Goal: Task Accomplishment & Management: Complete application form

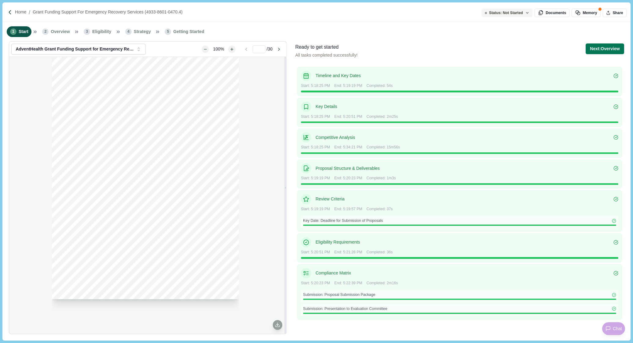
click at [39, 98] on div "0 4933 - 8601 - 0470.4 Request for Proposal s Grant Funding Support for Emergen…" at bounding box center [147, 195] width 277 height 276
click at [610, 46] on button "Next: Overview" at bounding box center [605, 48] width 38 height 11
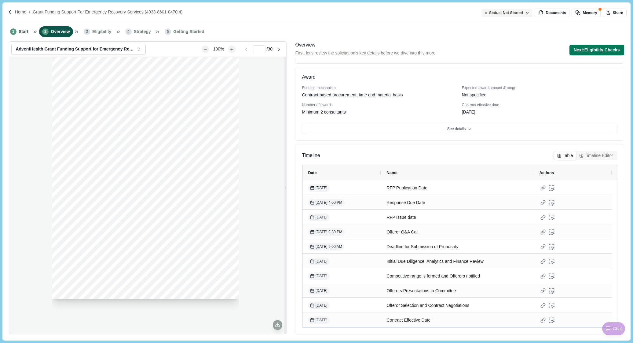
scroll to position [55, 0]
click at [598, 50] on button "Next: Eligibility Checks" at bounding box center [597, 50] width 55 height 11
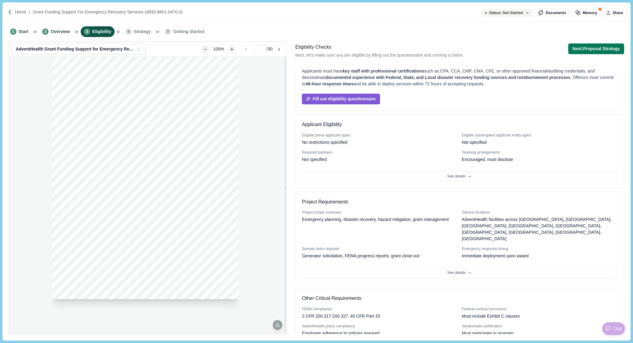
scroll to position [24, 0]
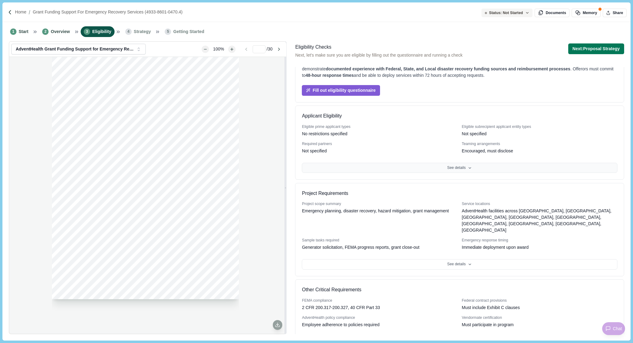
click at [458, 164] on button "See details" at bounding box center [459, 168] width 315 height 10
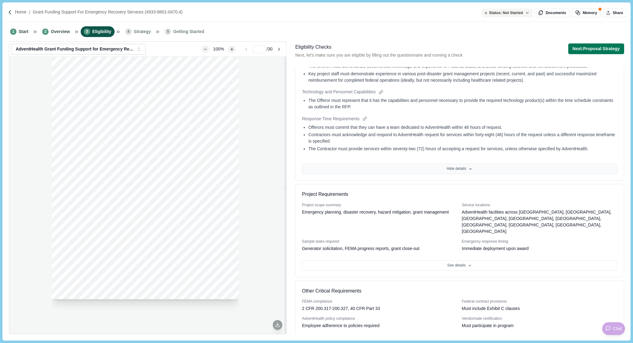
scroll to position [340, 0]
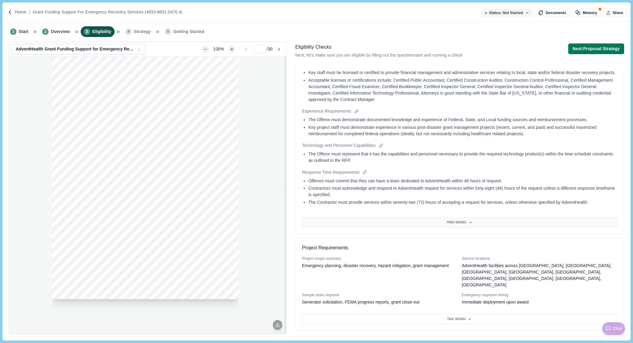
click at [493, 226] on button "Hide details" at bounding box center [459, 222] width 315 height 10
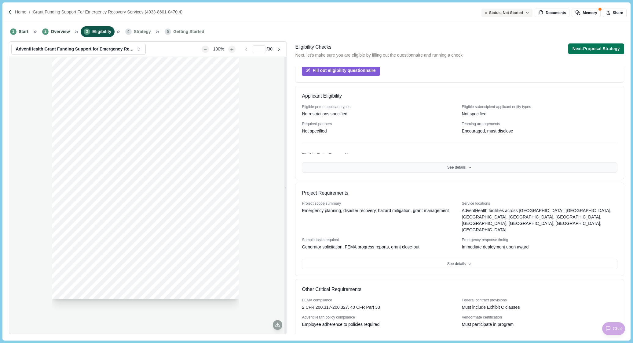
scroll to position [24, 0]
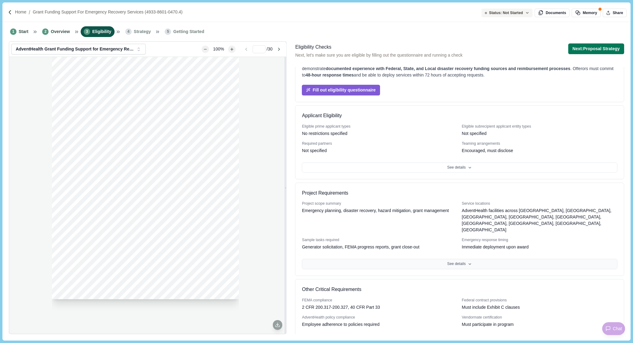
click at [474, 259] on button "See details" at bounding box center [459, 264] width 315 height 10
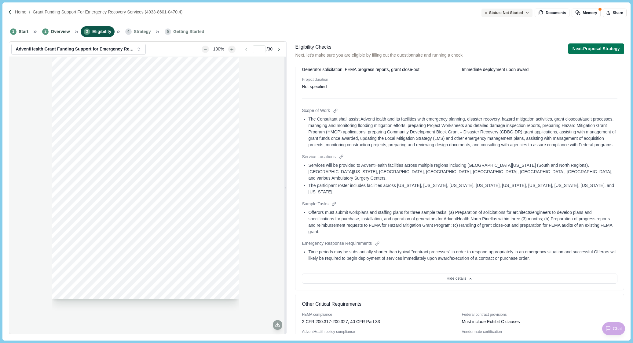
scroll to position [210, 0]
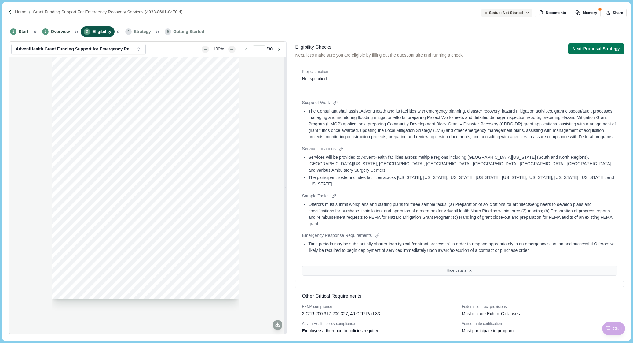
click at [474, 265] on button "Hide details" at bounding box center [459, 270] width 315 height 10
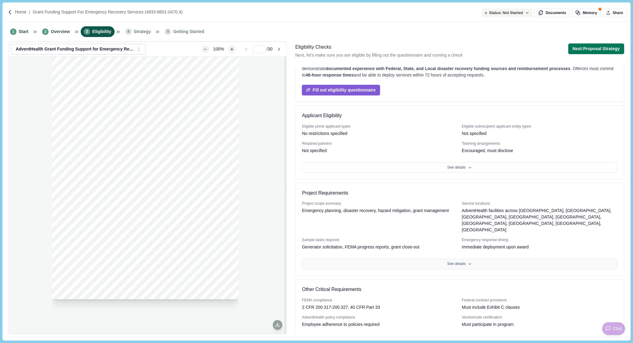
click at [462, 259] on button "See details" at bounding box center [459, 264] width 315 height 10
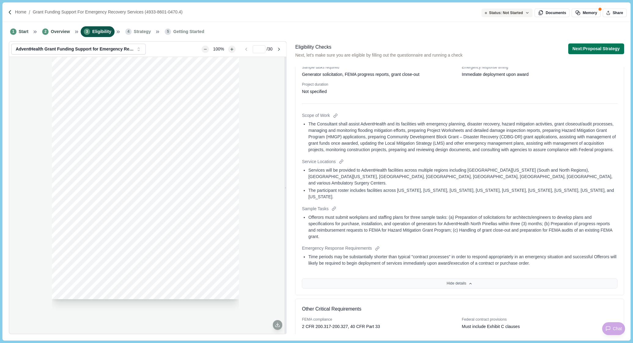
click at [506, 278] on button "Hide details" at bounding box center [459, 283] width 315 height 10
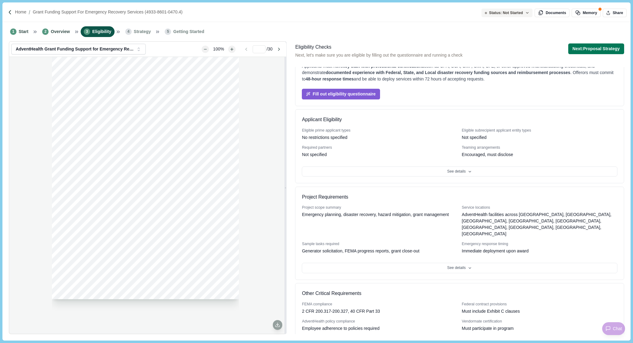
scroll to position [24, 0]
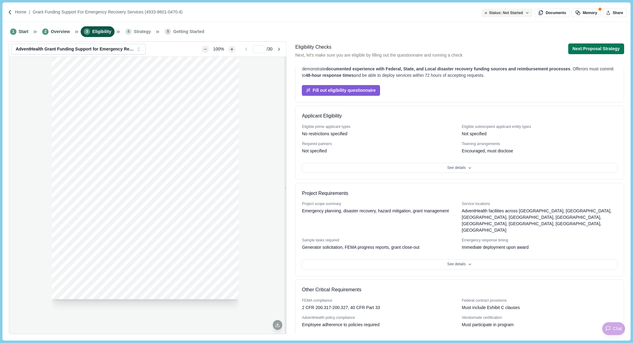
click at [452, 336] on button "See details" at bounding box center [459, 341] width 315 height 10
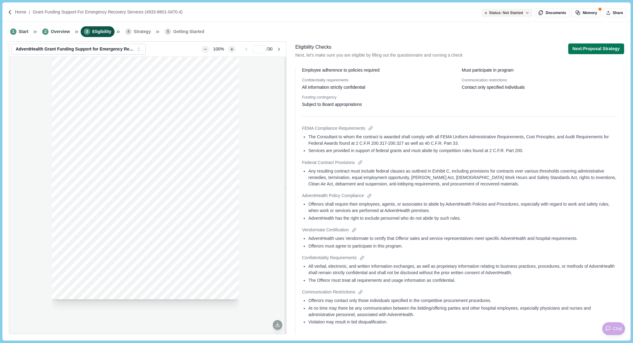
scroll to position [279, 0]
click at [474, 336] on button "Hide details" at bounding box center [459, 341] width 315 height 10
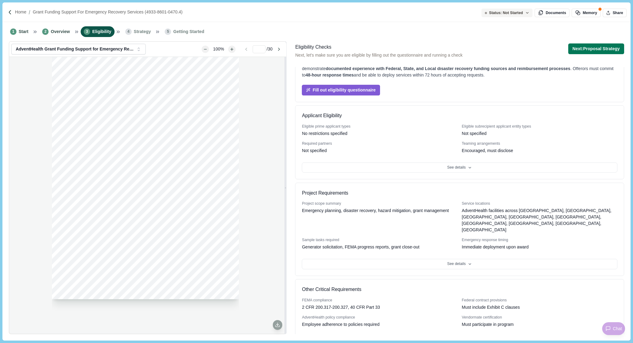
scroll to position [24, 0]
click at [138, 32] on span "Strategy" at bounding box center [142, 31] width 17 height 6
click at [602, 50] on button "Next: Proposal Strategy" at bounding box center [597, 48] width 56 height 11
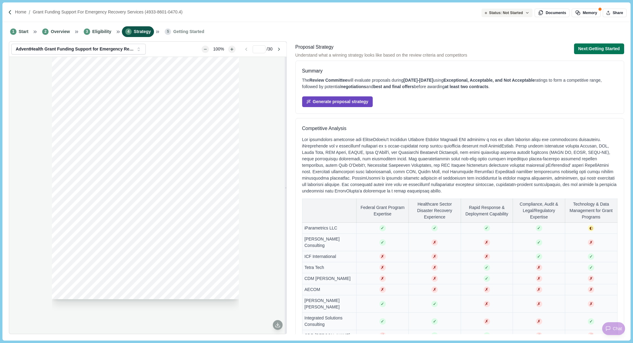
click at [355, 100] on button "Generate proposal strategy" at bounding box center [337, 101] width 71 height 11
click at [596, 49] on button "Next: Getting Started" at bounding box center [599, 48] width 50 height 11
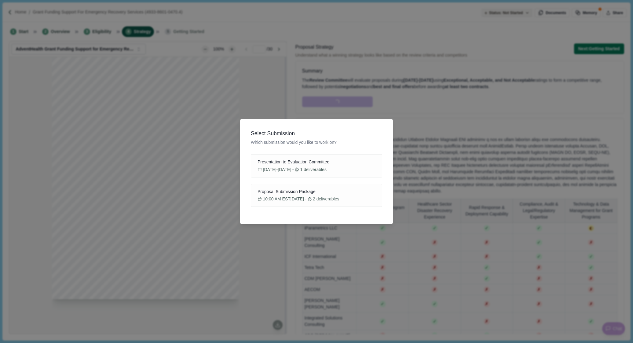
click at [429, 29] on div "Select Submission Which submission would you like to work on? Presentation to E…" at bounding box center [316, 171] width 633 height 343
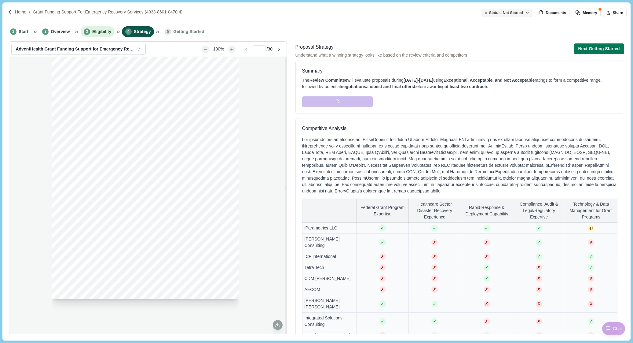
click at [94, 28] on li "3 Eligibility" at bounding box center [98, 31] width 34 height 11
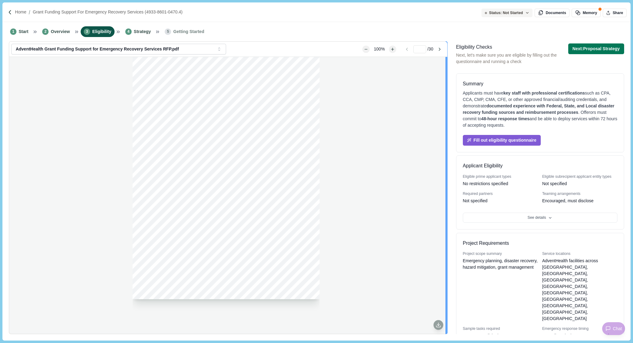
drag, startPoint x: 285, startPoint y: 106, endPoint x: 446, endPoint y: 113, distance: 161.9
click at [446, 113] on div at bounding box center [447, 187] width 2 height 292
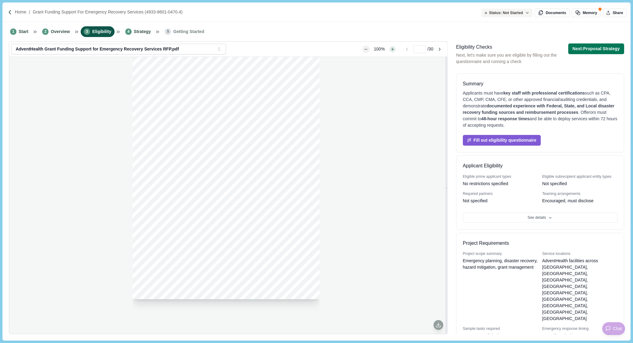
click at [390, 52] on button "Zoom in" at bounding box center [393, 49] width 6 height 6
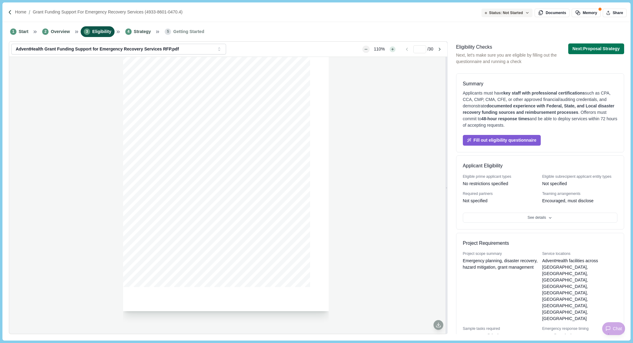
click at [390, 52] on button "Zoom in" at bounding box center [393, 49] width 6 height 6
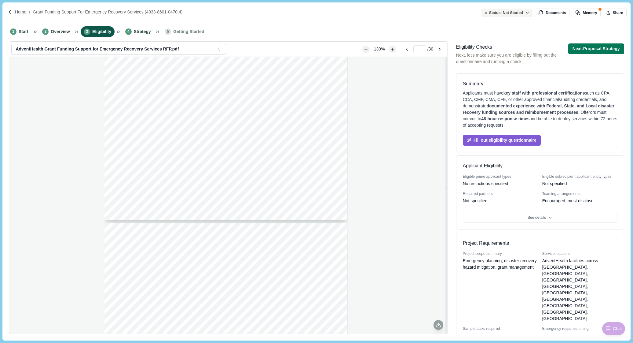
scroll to position [801, 0]
click at [390, 52] on button "Zoom in" at bounding box center [393, 49] width 6 height 6
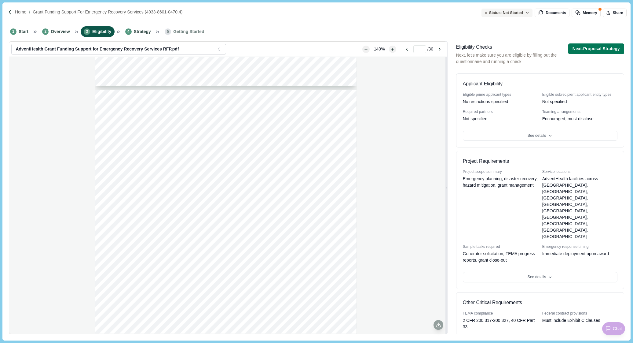
scroll to position [5448, 0]
click at [208, 145] on span "health system experience relating to state and federal" at bounding box center [171, 144] width 100 height 5
click at [193, 156] on span "Provide recent experience, demonstrating both current" at bounding box center [172, 155] width 102 height 5
click at [12, 246] on div "26 4933 - 8601 - 0470.4 (C) Affected line item or subline item , if applicable;…" at bounding box center [228, 195] width 438 height 276
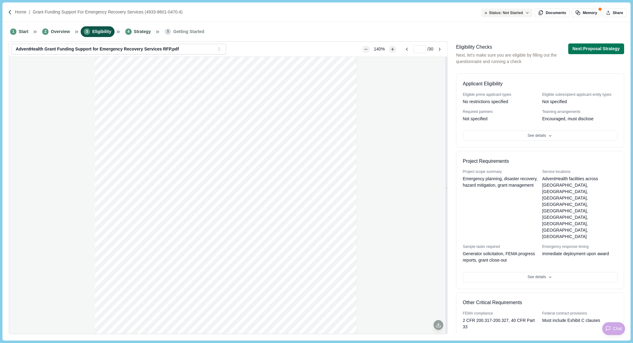
scroll to position [5455, 0]
click at [23, 130] on div "10 4933 - 8601 - 0470.4 part of the contract if the proposal is selected. 8. Of…" at bounding box center [228, 195] width 438 height 276
click at [17, 83] on div "2 4933 - 8601 - 0470.4 Abou t AdventHealth AdventHealth is a faith - based heal…" at bounding box center [228, 195] width 438 height 276
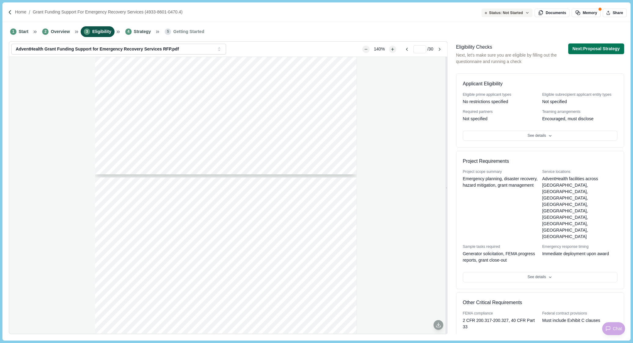
click at [280, 266] on div "5 4933 - 8601 - 0470.4 1) Exhibit A identifies the current AdventHealth partici…" at bounding box center [226, 347] width 262 height 339
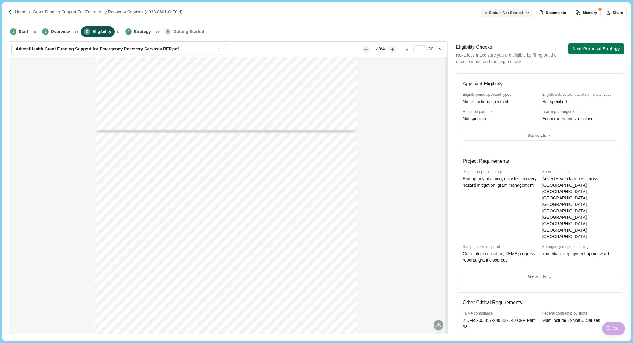
scroll to position [1651, 0]
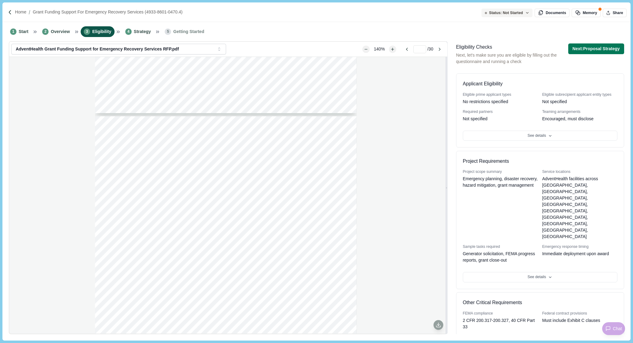
click at [18, 150] on div "4 4933 - 8601 - 0470.4 Instructions to Offerors . Offerors desiring to submit o…" at bounding box center [228, 195] width 438 height 276
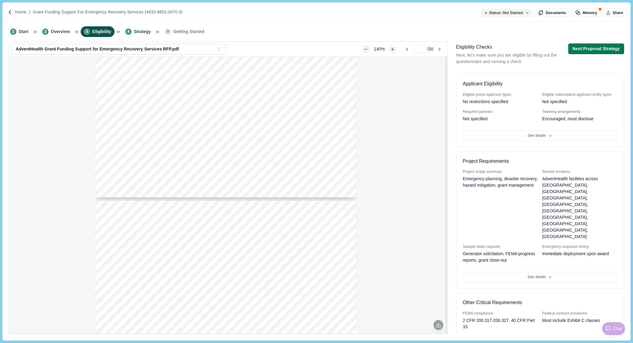
scroll to position [3149, 0]
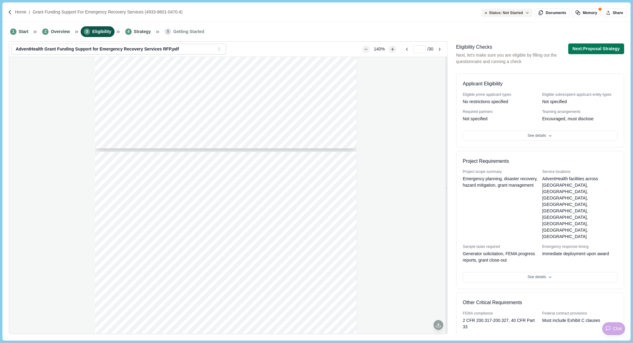
type input "**"
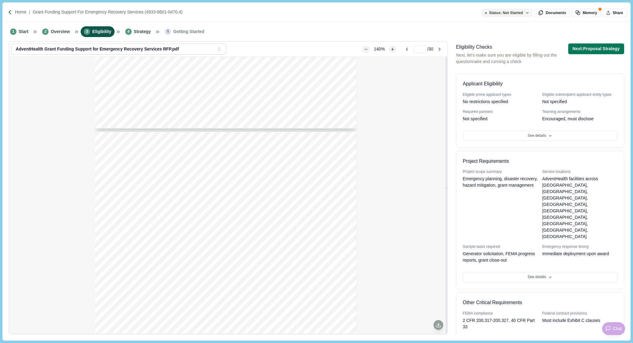
scroll to position [4585, 0]
